Goal: Information Seeking & Learning: Learn about a topic

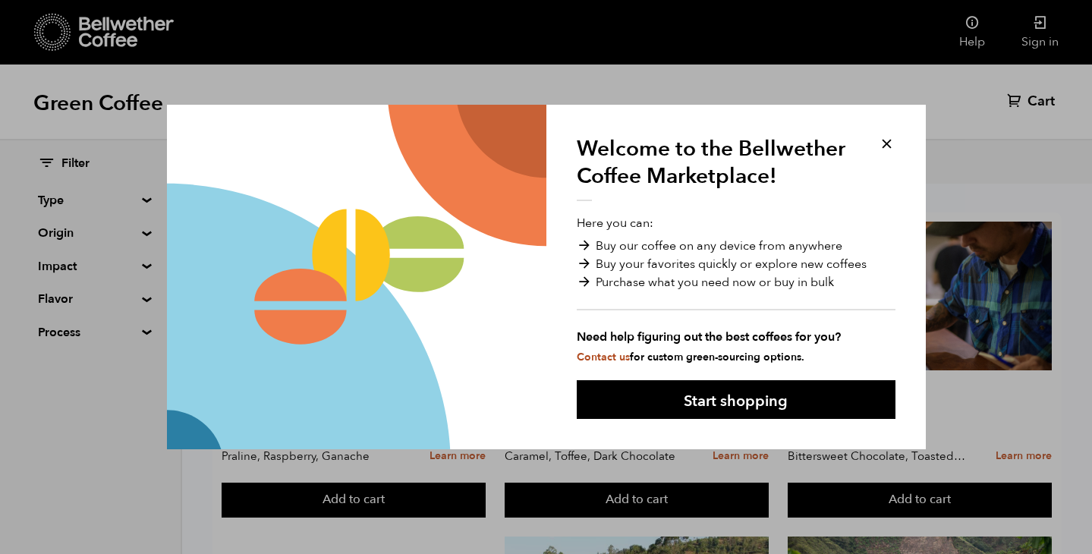
click at [887, 143] on button at bounding box center [886, 143] width 17 height 17
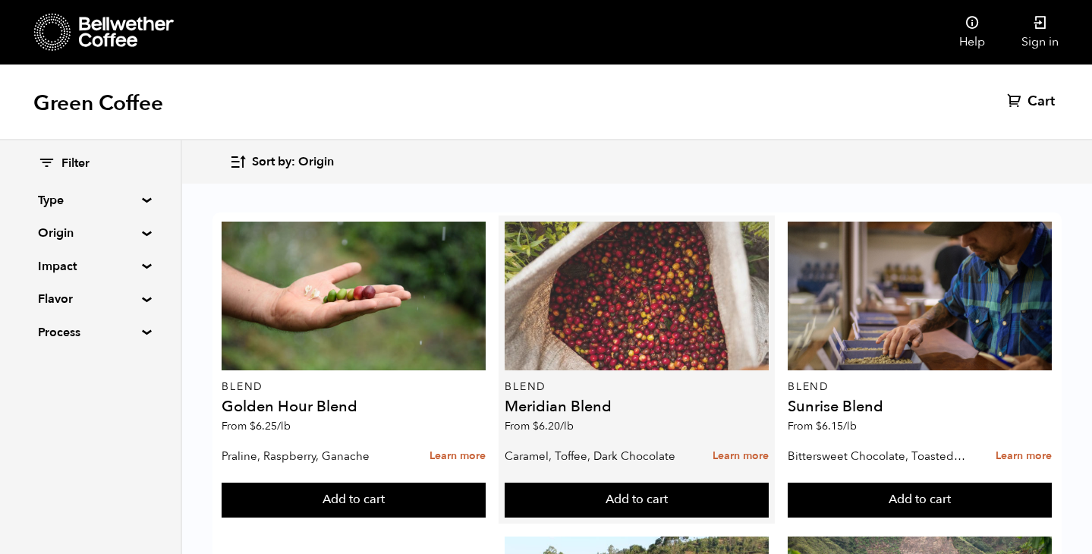
click at [641, 347] on div at bounding box center [636, 296] width 264 height 149
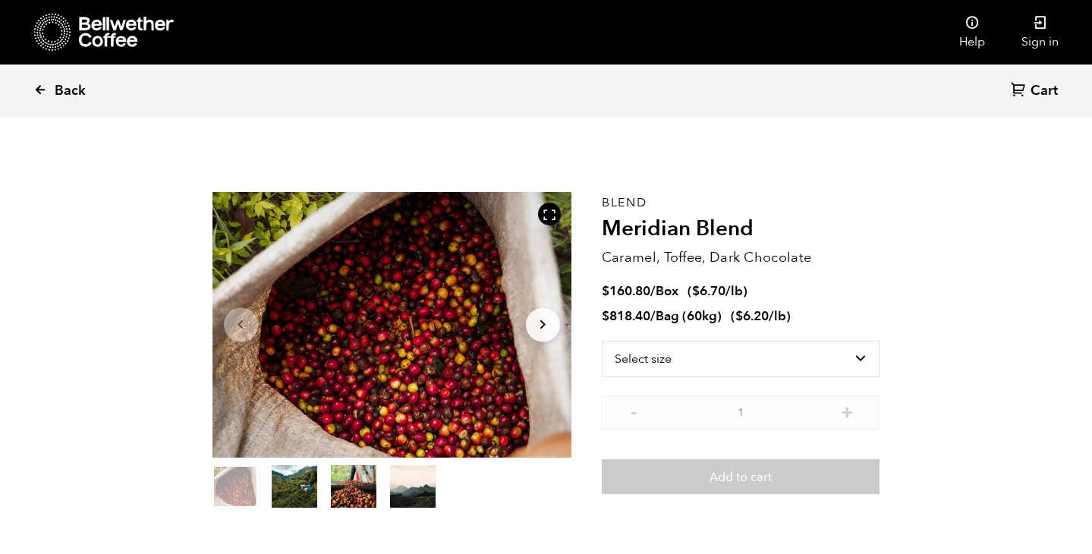
click at [35, 88] on icon at bounding box center [40, 90] width 14 height 14
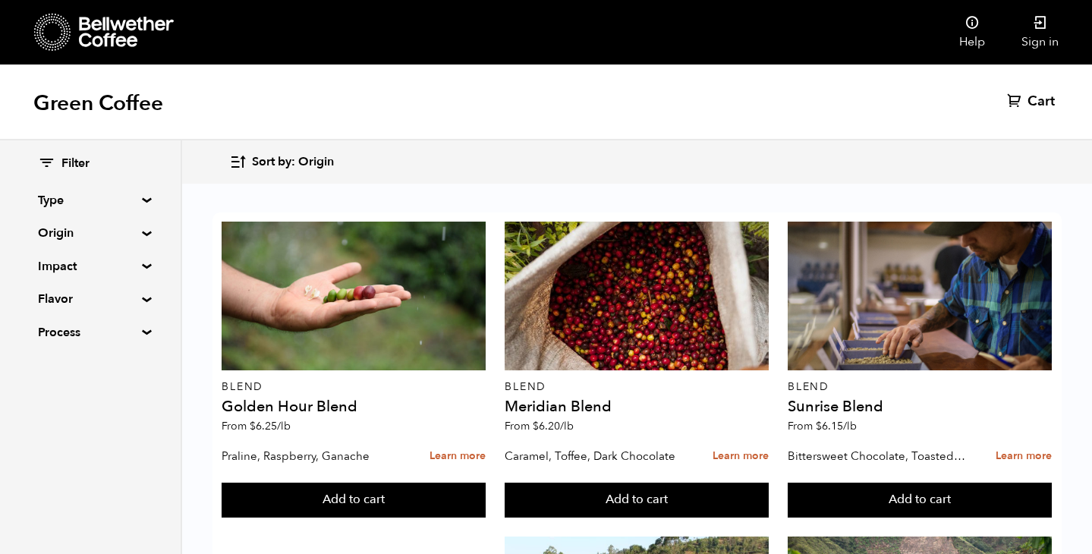
click at [85, 272] on summary "Impact" at bounding box center [90, 266] width 105 height 18
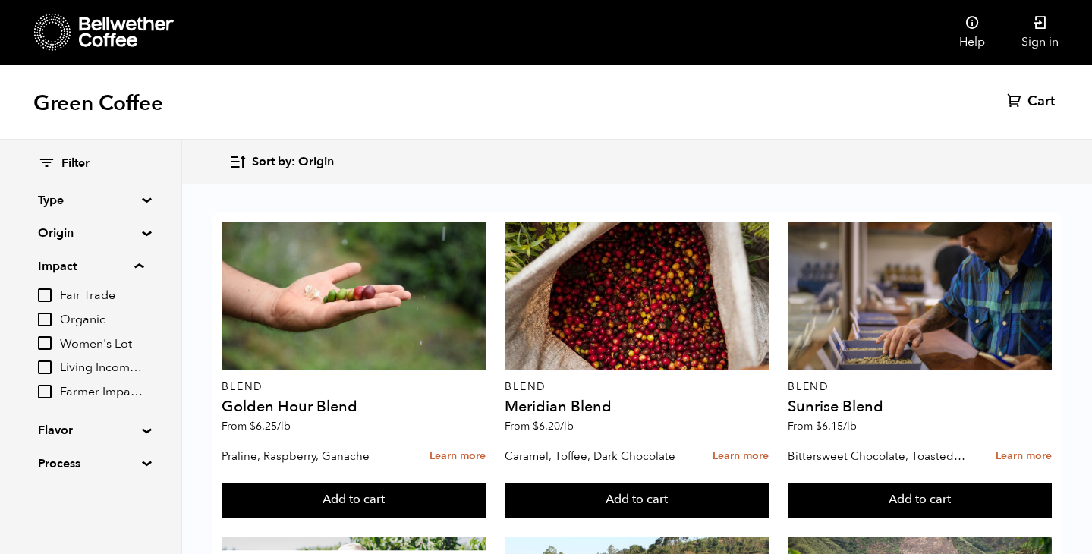
click at [45, 314] on input "Organic" at bounding box center [45, 320] width 14 height 14
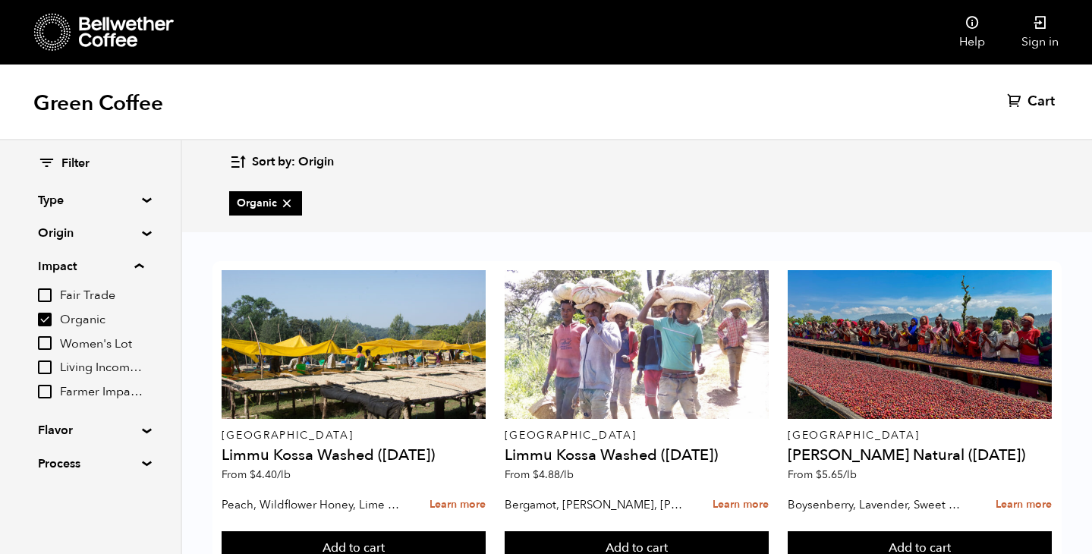
click at [288, 199] on icon at bounding box center [286, 203] width 15 height 15
checkbox input "false"
